Goal: Navigation & Orientation: Find specific page/section

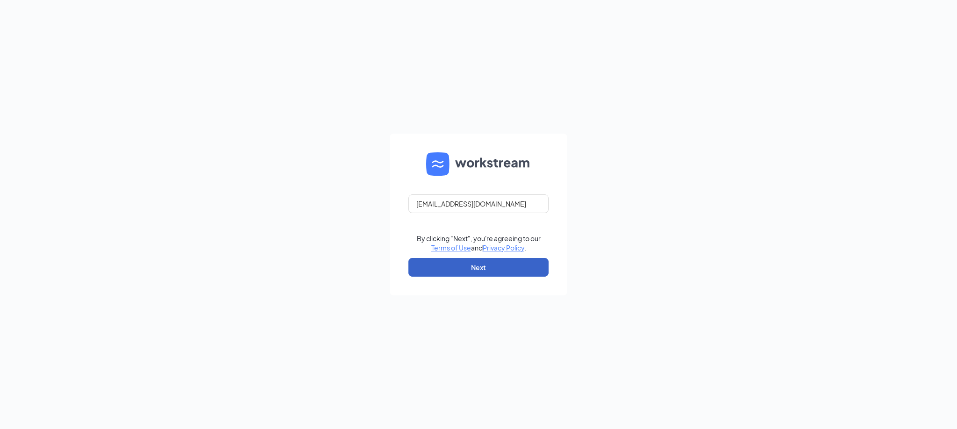
drag, startPoint x: 463, startPoint y: 271, endPoint x: 443, endPoint y: 276, distance: 20.7
click at [463, 271] on button "Next" at bounding box center [479, 267] width 140 height 19
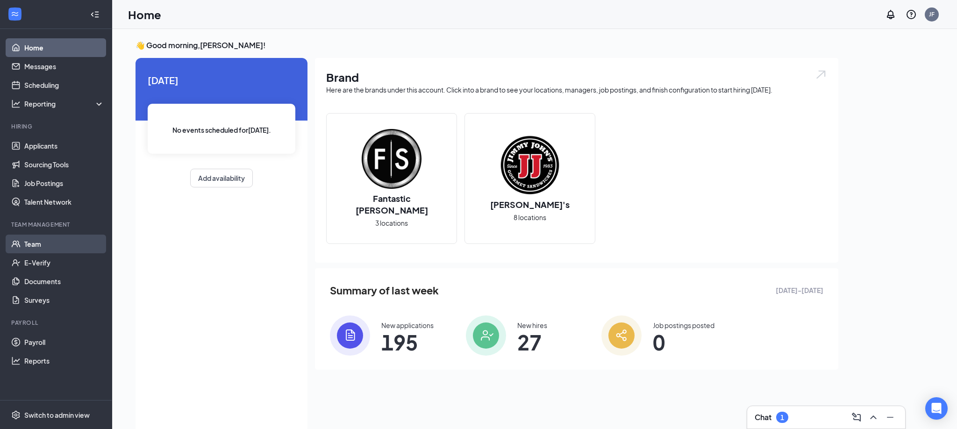
click at [31, 241] on link "Team" at bounding box center [64, 244] width 80 height 19
